Goal: Task Accomplishment & Management: Use online tool/utility

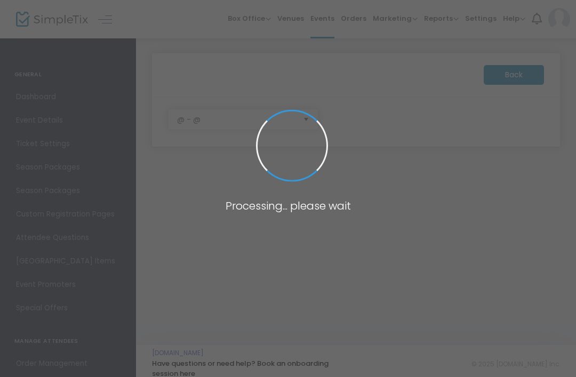
scroll to position [1, 0]
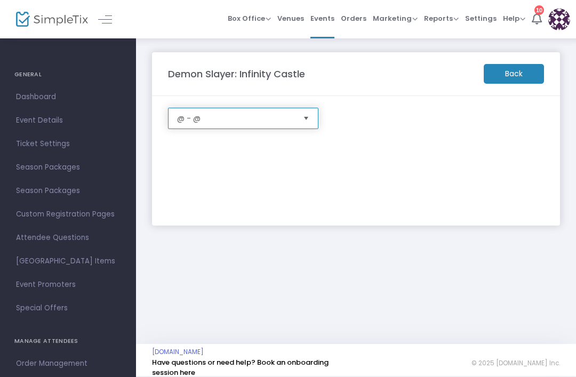
click at [279, 112] on span "@ - @" at bounding box center [236, 118] width 126 height 20
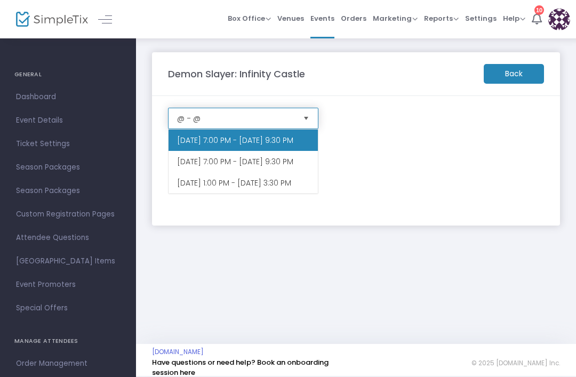
scroll to position [0, 0]
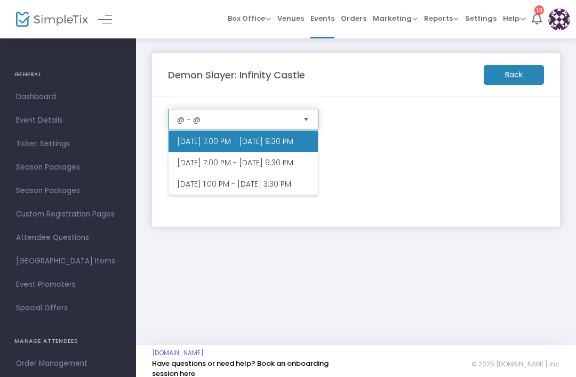
click at [245, 139] on li "[DATE] 7:00 PM - [DATE] 9:30 PM" at bounding box center [242, 141] width 149 height 21
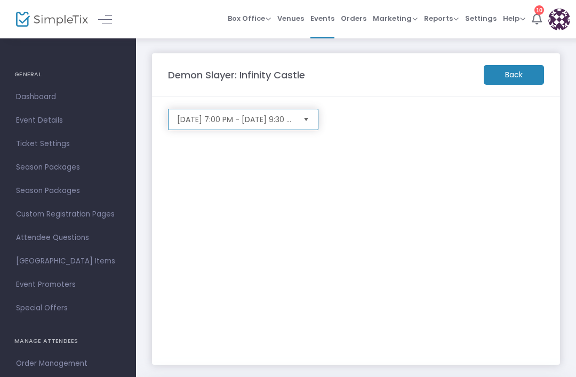
click at [289, 115] on span "[DATE] 7:00 PM - [DATE] 9:30 PM" at bounding box center [235, 119] width 117 height 11
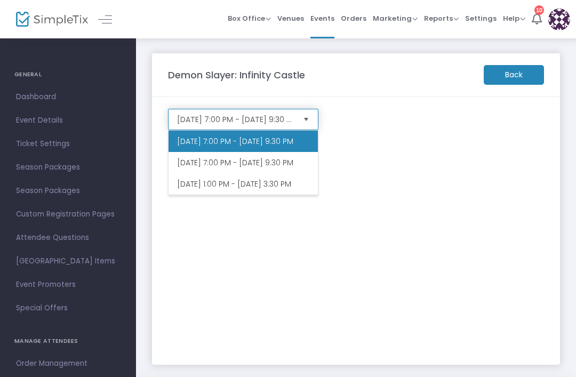
click at [245, 173] on li "[DATE] 7:00 PM - [DATE] 9:30 PM" at bounding box center [242, 162] width 149 height 21
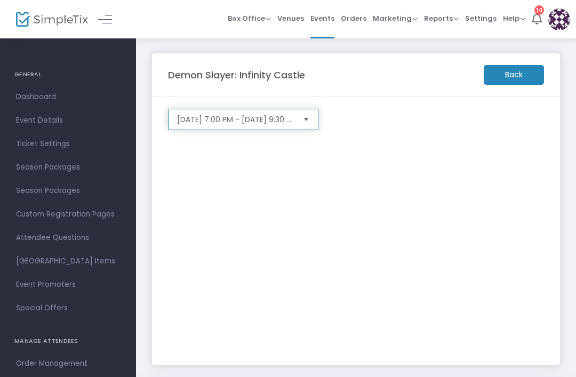
click at [288, 112] on span "[DATE] 7:00 PM - [DATE] 9:30 PM" at bounding box center [236, 119] width 126 height 20
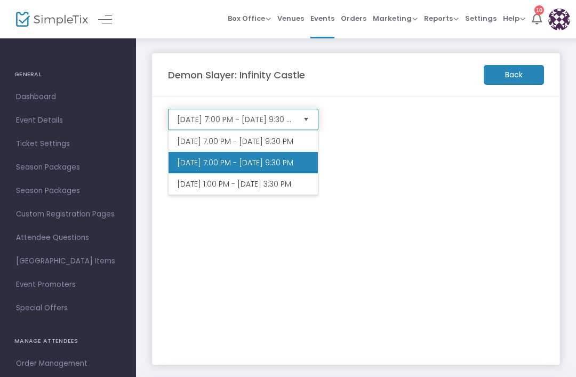
click at [259, 195] on li "[DATE] 1:00 PM - [DATE] 3:30 PM" at bounding box center [242, 183] width 149 height 21
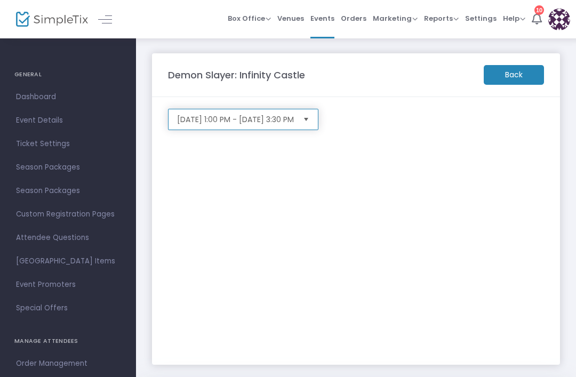
click at [293, 110] on span "[DATE] 1:00 PM - [DATE] 3:30 PM" at bounding box center [236, 119] width 126 height 20
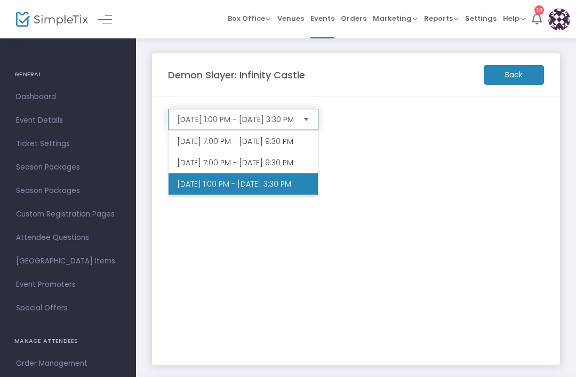
click at [287, 136] on li "[DATE] 7:00 PM - [DATE] 9:30 PM" at bounding box center [242, 141] width 149 height 21
